Goal: Task Accomplishment & Management: Complete application form

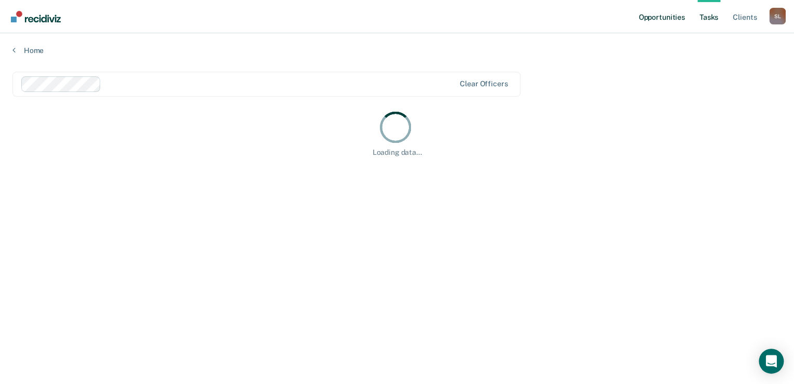
click at [673, 22] on link "Opportunities" at bounding box center [662, 16] width 50 height 33
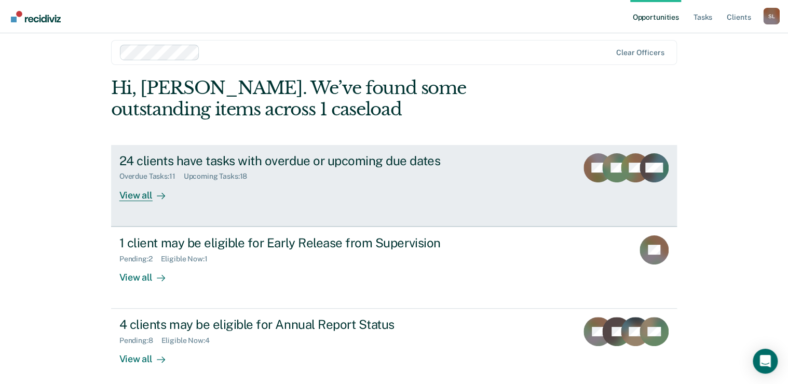
scroll to position [16, 0]
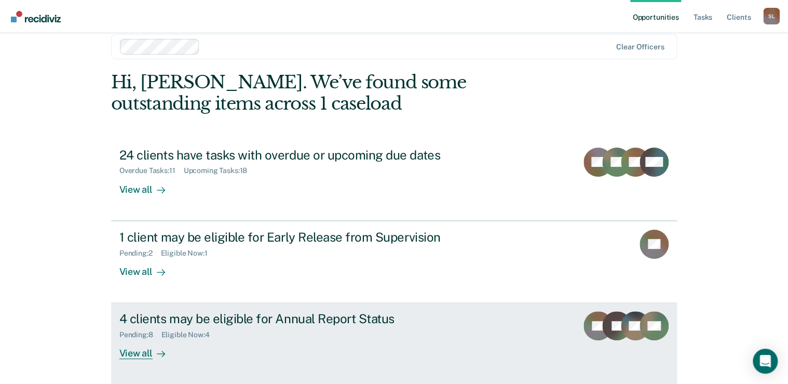
click at [355, 340] on div "4 clients may be eligible for Annual Report Status Pending : 8 Eligible Now : 4…" at bounding box center [313, 335] width 389 height 48
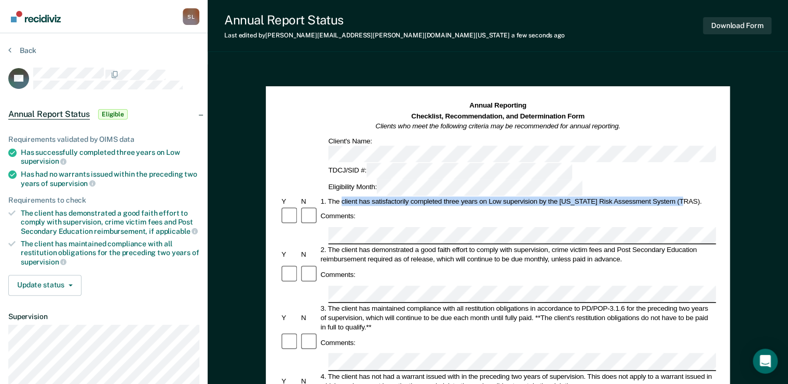
drag, startPoint x: 341, startPoint y: 163, endPoint x: 681, endPoint y: 167, distance: 340.6
click at [681, 196] on div "1. The client has satisfactorily completed three years on Low supervision by th…" at bounding box center [517, 200] width 397 height 9
copy div "client has satisfactorily completed three years on Low supervision by the [US_S…"
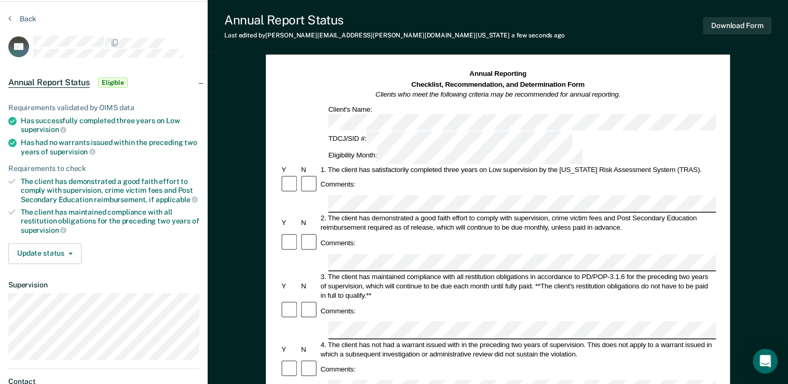
scroll to position [42, 0]
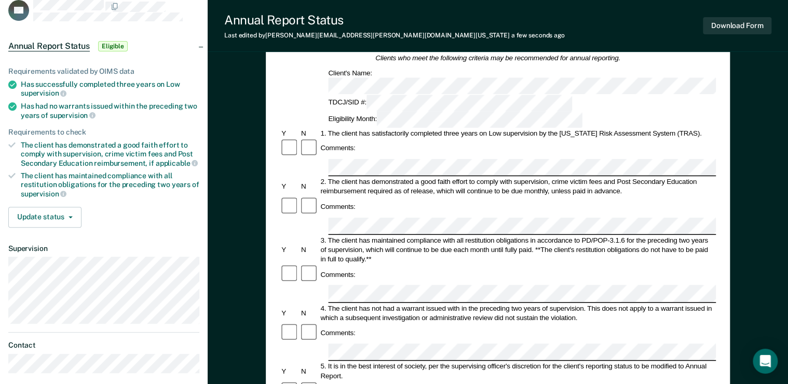
scroll to position [83, 0]
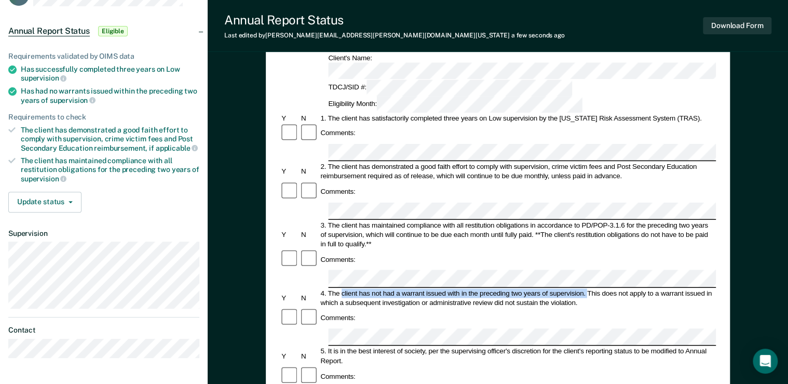
drag, startPoint x: 342, startPoint y: 222, endPoint x: 588, endPoint y: 219, distance: 245.6
click at [588, 288] on div "4. The client has not had a warrant issued with in the preceding two years of s…" at bounding box center [517, 297] width 397 height 19
copy div "client has not had a warrant issued with in the preceding two years of supervis…"
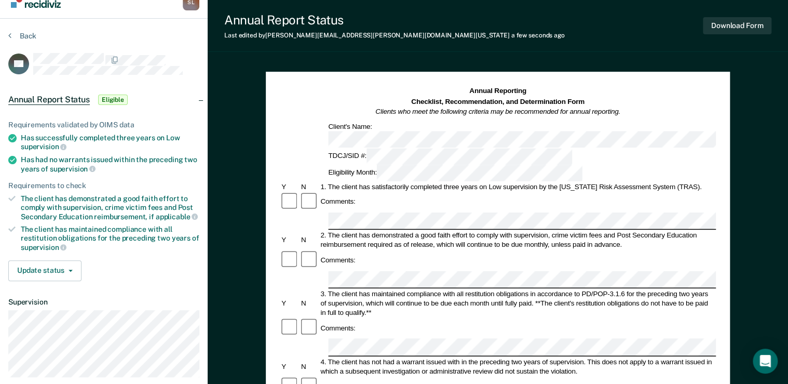
scroll to position [0, 0]
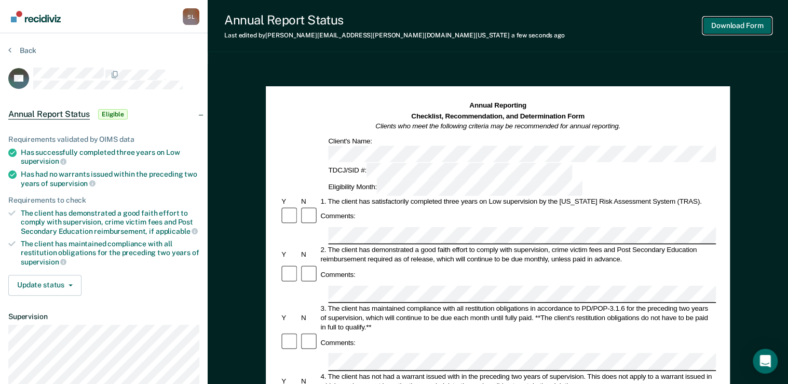
click at [721, 29] on button "Download Form" at bounding box center [737, 25] width 69 height 17
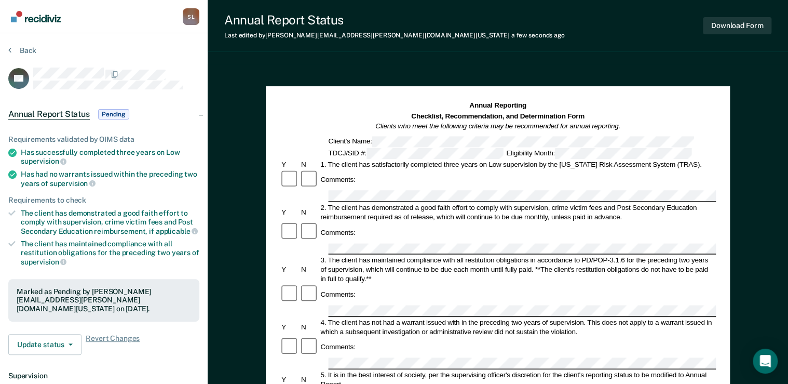
click at [495, 54] on div "Annual Report Status Last edited by [PERSON_NAME][EMAIL_ADDRESS][PERSON_NAME][D…" at bounding box center [498, 362] width 580 height 724
click at [9, 52] on icon at bounding box center [9, 50] width 3 height 8
